Goal: Task Accomplishment & Management: Use online tool/utility

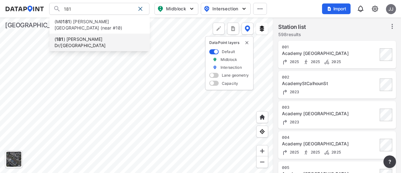
click at [99, 34] on li "( 181 ) [PERSON_NAME] Dr/[GEOGRAPHIC_DATA]" at bounding box center [99, 43] width 100 height 18
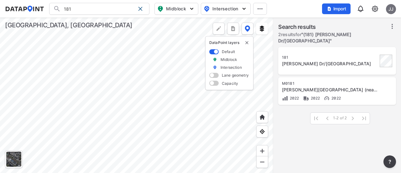
type input "(181) [PERSON_NAME] Dr/[GEOGRAPHIC_DATA]"
click at [308, 62] on div "[PERSON_NAME] Dr/[GEOGRAPHIC_DATA]" at bounding box center [330, 63] width 96 height 6
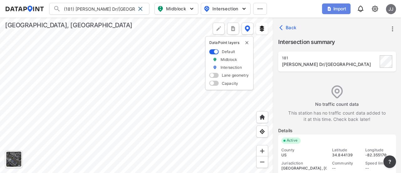
click at [333, 8] on span "Import" at bounding box center [336, 9] width 21 height 6
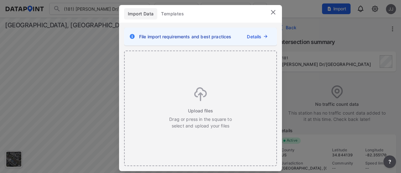
click at [261, 34] on link "Details" at bounding box center [254, 36] width 14 height 7
click at [187, 96] on div "Upload files Drag or press in the square to select and upload your files" at bounding box center [200, 108] width 63 height 42
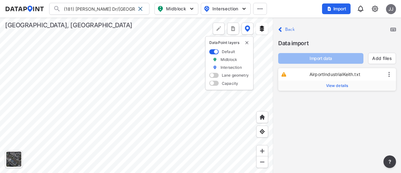
click at [343, 83] on span "View details" at bounding box center [337, 85] width 22 height 5
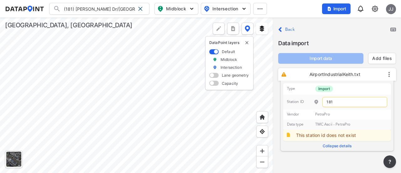
click at [319, 100] on img at bounding box center [316, 101] width 5 height 5
click at [390, 72] on icon at bounding box center [389, 74] width 8 height 8
click at [336, 144] on label "Collapse details" at bounding box center [337, 145] width 108 height 8
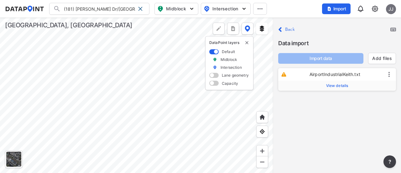
click at [333, 84] on span "View details" at bounding box center [337, 85] width 22 height 5
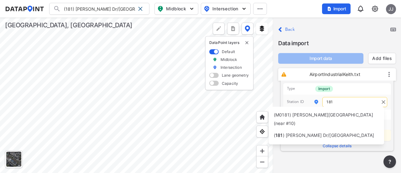
click at [336, 102] on input "181" at bounding box center [354, 102] width 65 height 10
click at [290, 132] on span ") [PERSON_NAME] Dr/[GEOGRAPHIC_DATA]" at bounding box center [328, 134] width 91 height 5
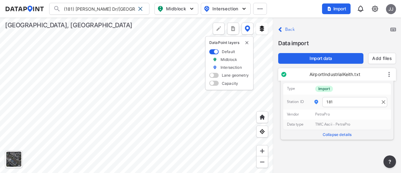
click at [313, 149] on div "Close Back Data import Import data Add files AirportIndustrialKeith.txt Type Im…" at bounding box center [337, 95] width 128 height 155
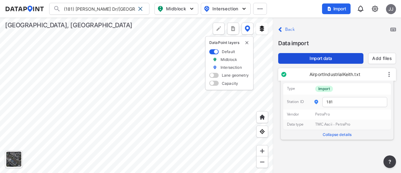
click at [318, 56] on span "Import data" at bounding box center [320, 58] width 75 height 6
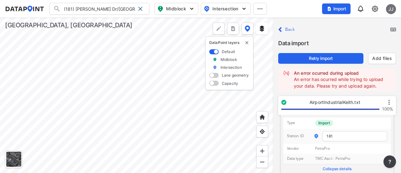
click at [330, 167] on label "Collapse details" at bounding box center [337, 167] width 108 height 8
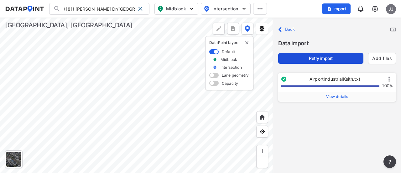
click at [327, 59] on span "Retry import" at bounding box center [320, 58] width 75 height 6
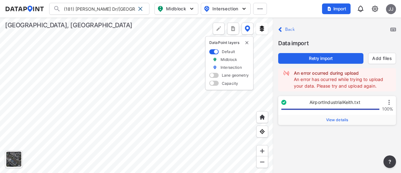
click at [286, 29] on label "Back" at bounding box center [290, 29] width 10 height 4
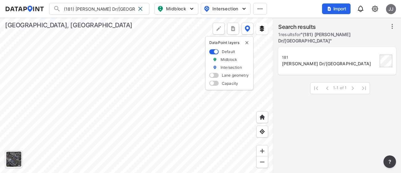
click at [316, 63] on div "[PERSON_NAME] Dr/[GEOGRAPHIC_DATA]" at bounding box center [330, 63] width 96 height 6
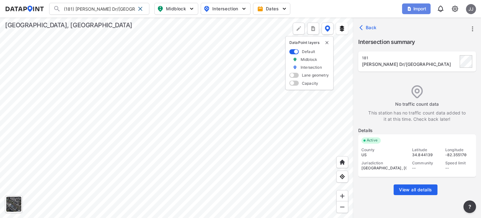
click at [401, 11] on span "Import" at bounding box center [416, 9] width 21 height 6
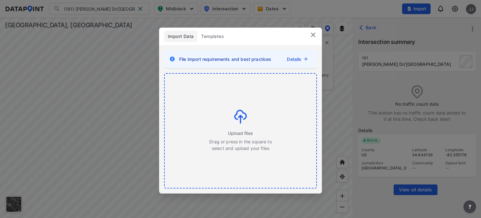
click at [241, 114] on img at bounding box center [240, 117] width 13 height 14
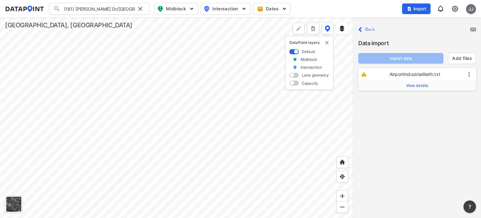
click at [401, 86] on span "View details" at bounding box center [417, 85] width 22 height 5
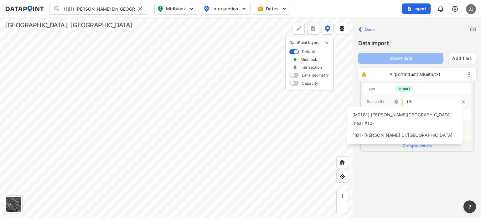
click at [401, 102] on input "181" at bounding box center [434, 102] width 65 height 10
click at [357, 132] on span "181" at bounding box center [357, 134] width 7 height 5
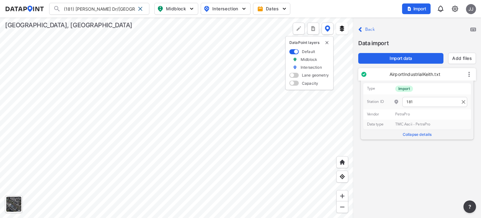
click at [401, 164] on div "Close Back Data import Import data Add files AirportIndustrialKeith.txt Type Im…" at bounding box center [417, 118] width 128 height 200
click at [401, 58] on span "Import data" at bounding box center [400, 58] width 75 height 6
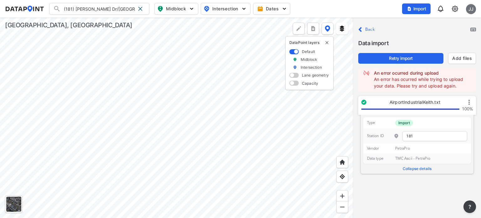
click at [401, 103] on icon at bounding box center [469, 102] width 1 height 5
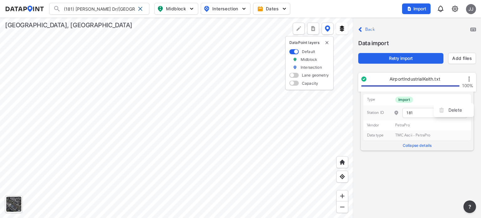
click at [401, 159] on div "Close Back Data import Retry import Add files AirportIndustrialKeith.txt 100% T…" at bounding box center [417, 118] width 128 height 200
click at [401, 10] on span "Import" at bounding box center [416, 9] width 21 height 6
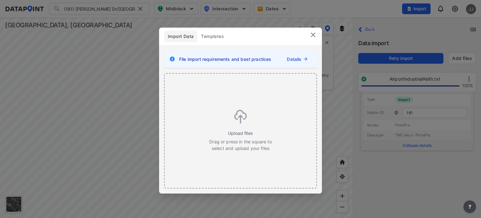
click at [301, 60] on link "Details" at bounding box center [294, 59] width 14 height 7
click at [246, 112] on img at bounding box center [240, 117] width 13 height 14
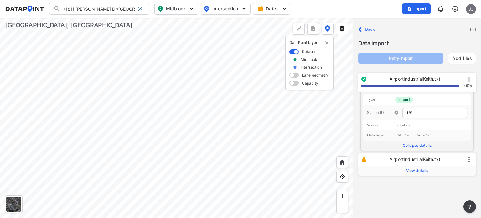
click at [372, 30] on label "Back" at bounding box center [370, 29] width 10 height 4
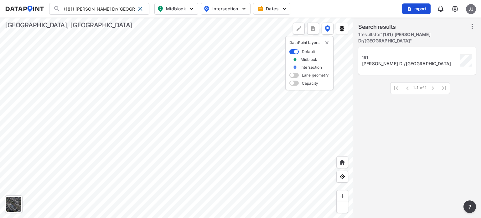
click at [401, 13] on button "Import" at bounding box center [416, 8] width 29 height 11
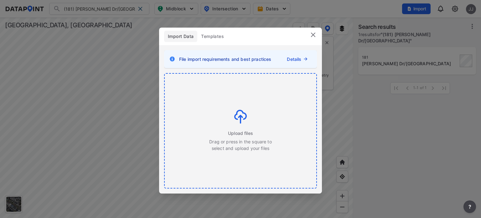
click at [250, 119] on div "Upload files Drag or press in the square to select and upload your files" at bounding box center [240, 131] width 63 height 42
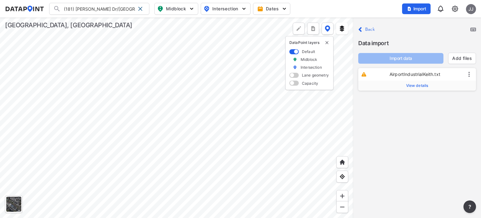
click at [401, 85] on span "View details" at bounding box center [417, 85] width 22 height 5
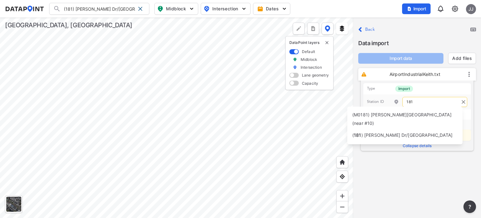
click at [401, 102] on input "181" at bounding box center [434, 102] width 65 height 10
click at [396, 132] on span ") [PERSON_NAME] Dr/[GEOGRAPHIC_DATA]" at bounding box center [406, 134] width 91 height 5
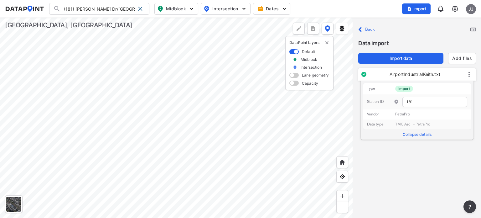
click at [385, 148] on div "Close Back Data import Import data Add files AirportIndustrialKeith.txt Type Im…" at bounding box center [417, 118] width 128 height 200
click at [395, 57] on span "Import data" at bounding box center [400, 58] width 75 height 6
